Goal: Task Accomplishment & Management: Use online tool/utility

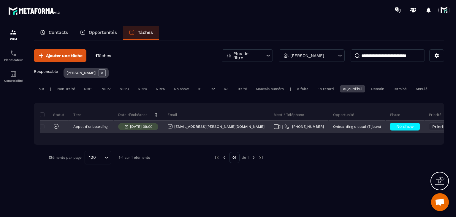
click at [274, 129] on icon at bounding box center [277, 126] width 7 height 5
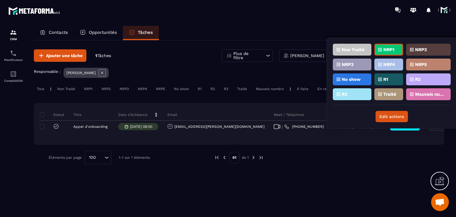
click at [413, 51] on div "NRP2" at bounding box center [428, 50] width 45 height 12
